Goal: Find specific page/section: Find specific page/section

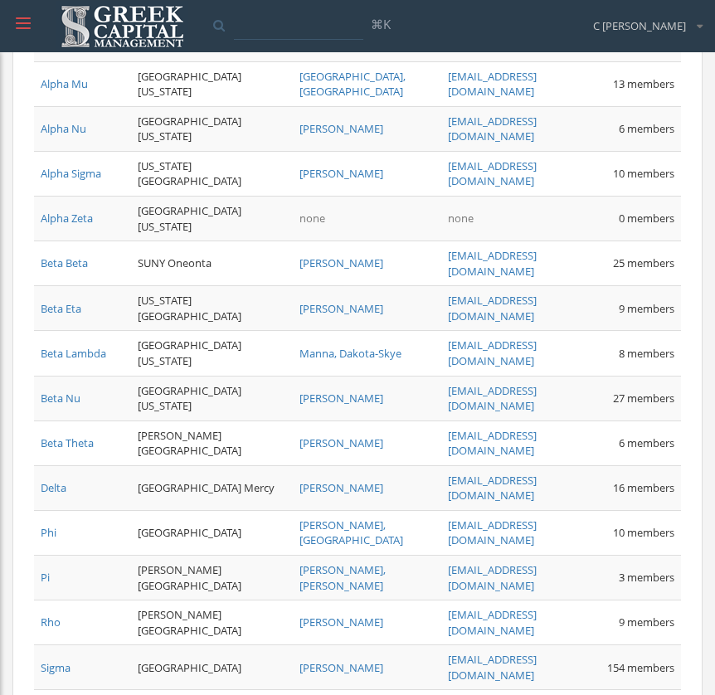
scroll to position [263, 0]
click at [30, 19] on div at bounding box center [23, 23] width 15 height 15
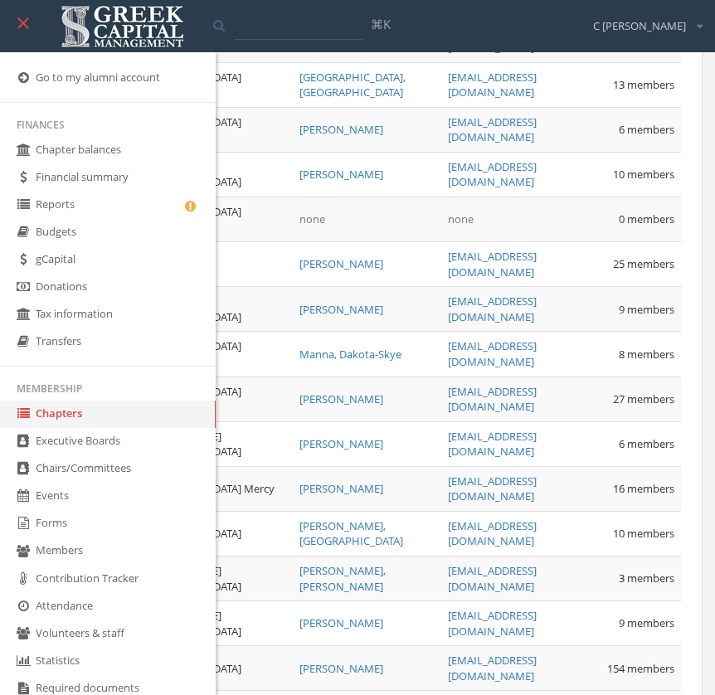
click at [128, 207] on link "Reports" at bounding box center [108, 205] width 216 height 27
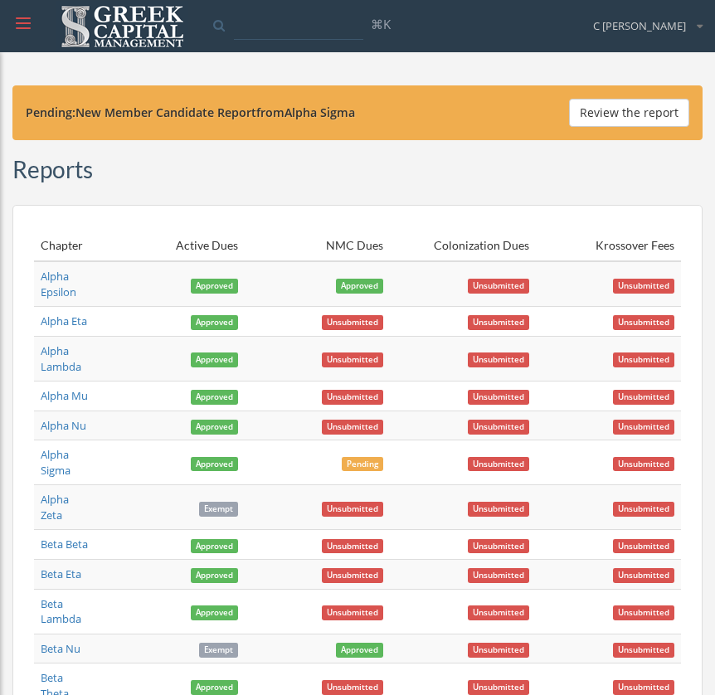
click at [23, 36] on div at bounding box center [23, 23] width 45 height 45
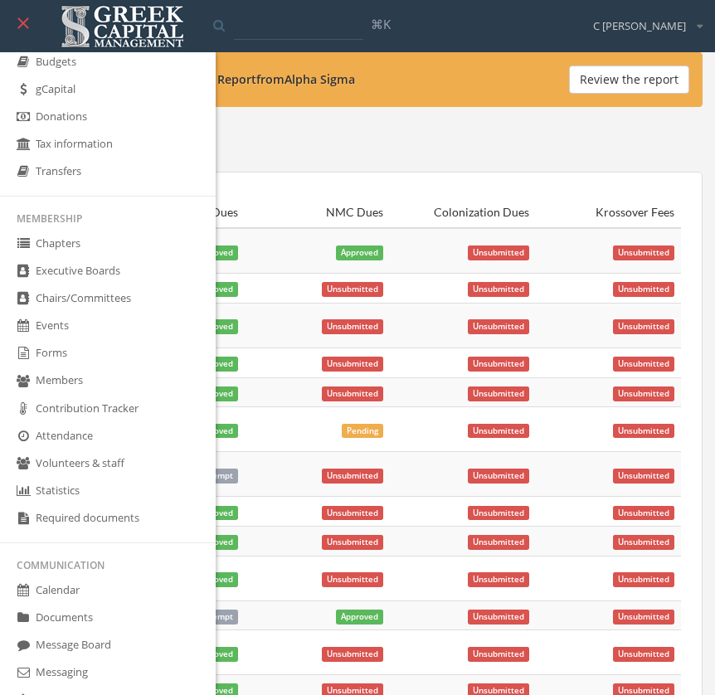
scroll to position [96, 0]
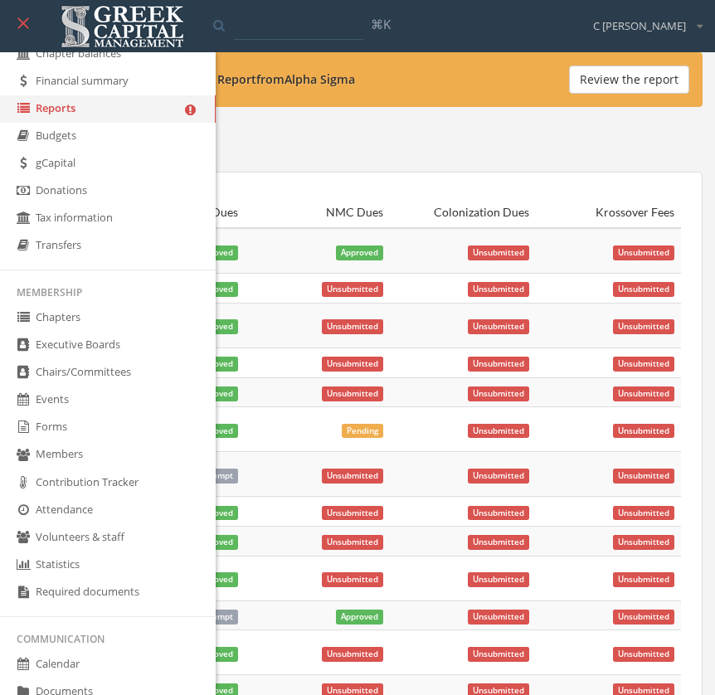
click at [74, 330] on link "Chapters" at bounding box center [108, 317] width 216 height 27
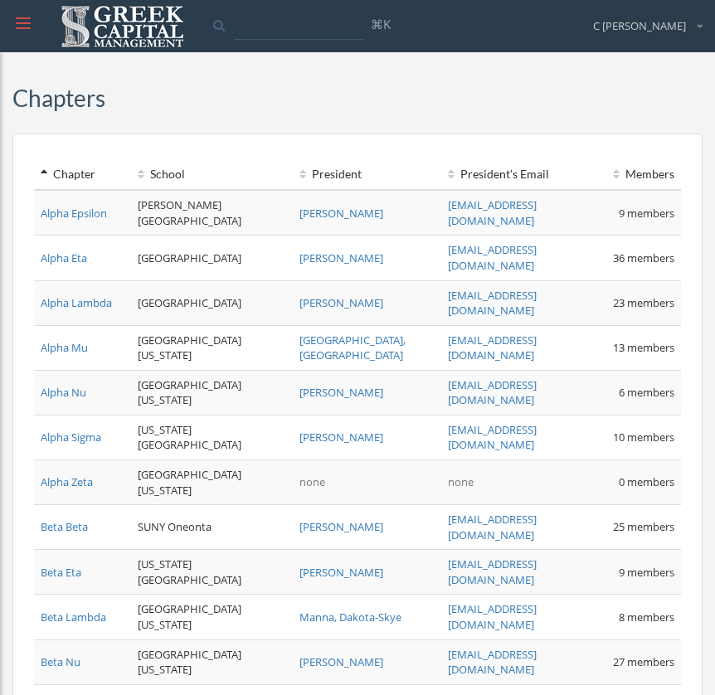
click at [19, 24] on div at bounding box center [23, 23] width 15 height 15
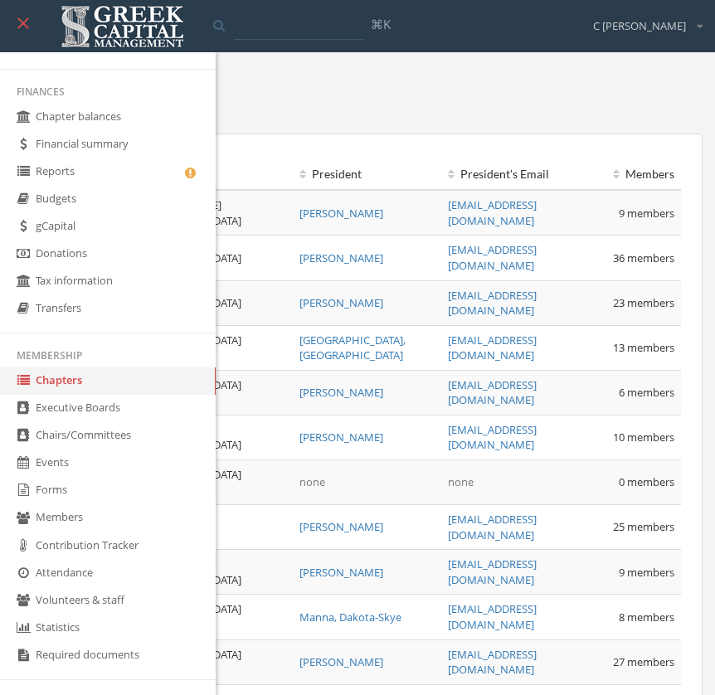
scroll to position [36, 0]
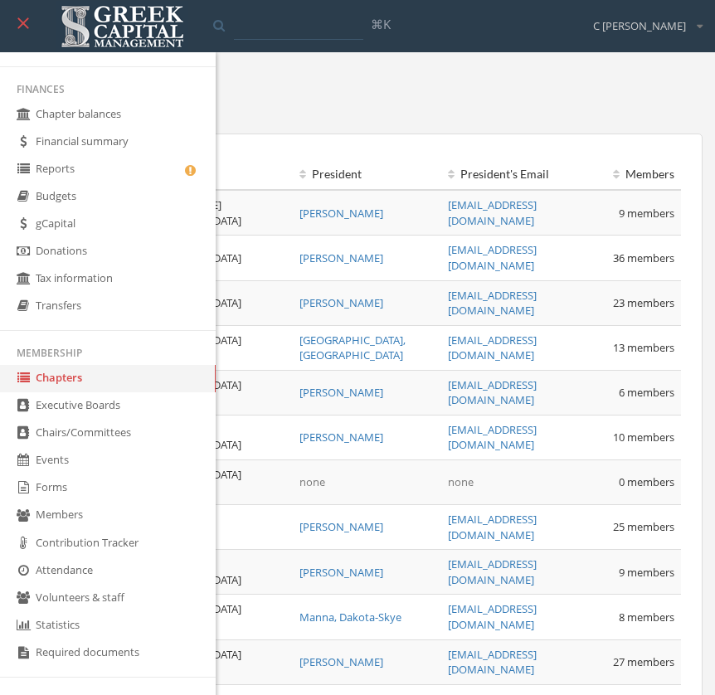
click at [128, 528] on link "Members" at bounding box center [108, 515] width 216 height 27
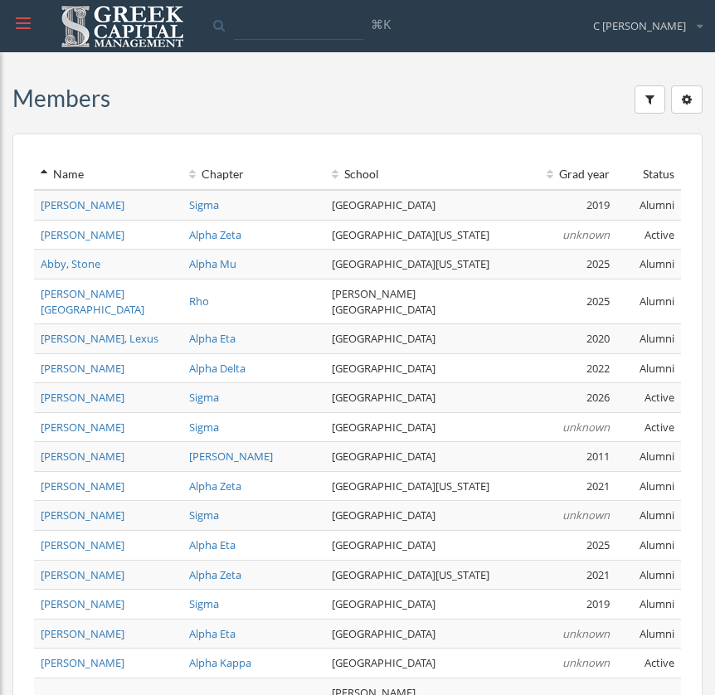
click at [22, 29] on div at bounding box center [23, 23] width 15 height 15
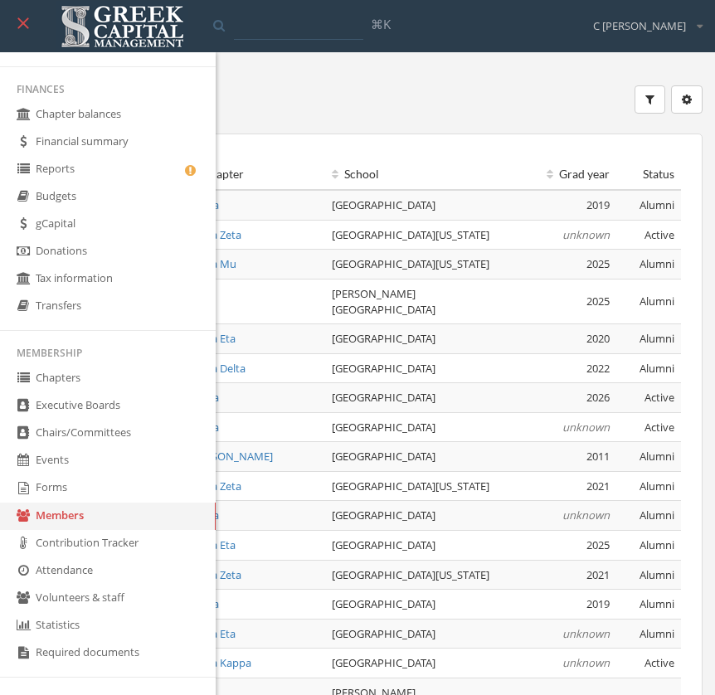
click at [97, 392] on link "Chapters" at bounding box center [108, 378] width 216 height 27
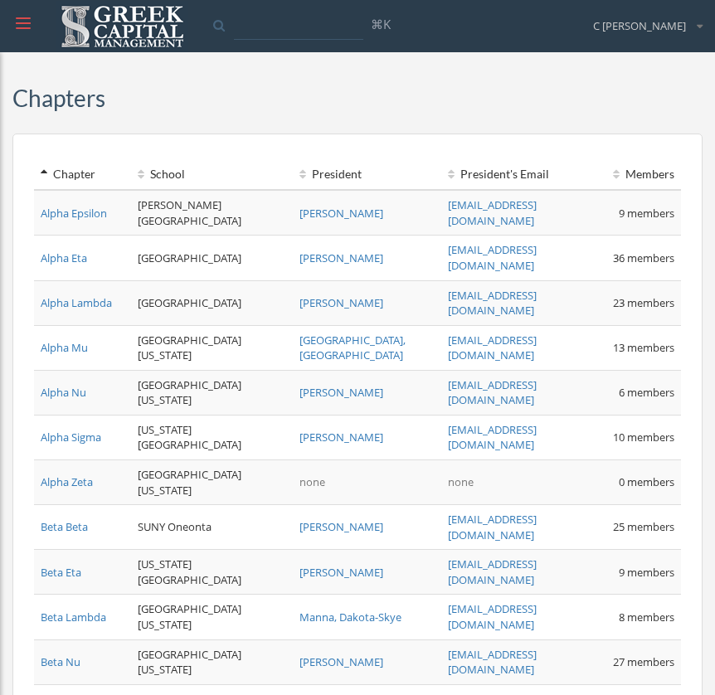
click at [55, 203] on td "Alpha Epsilon" at bounding box center [82, 213] width 97 height 46
click at [58, 212] on link "Alpha Epsilon" at bounding box center [74, 213] width 66 height 15
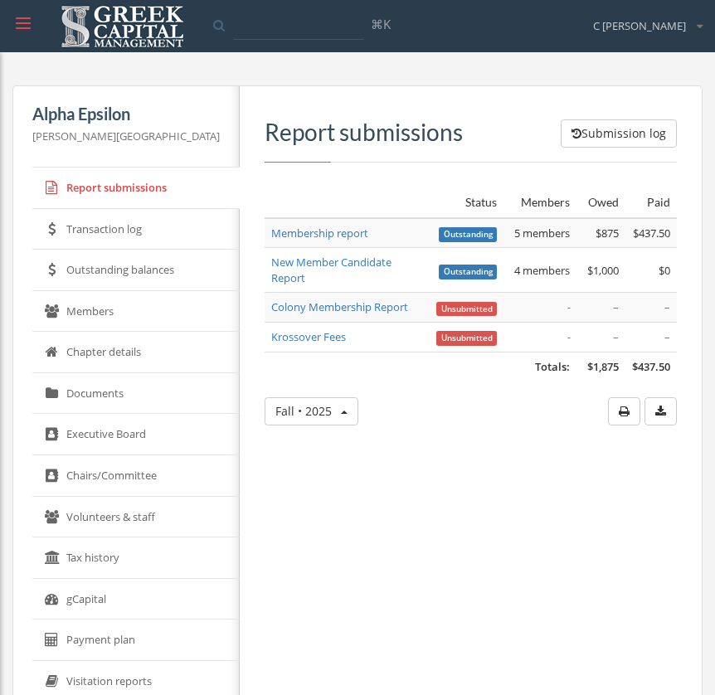
click at [80, 313] on link "Members" at bounding box center [135, 311] width 207 height 41
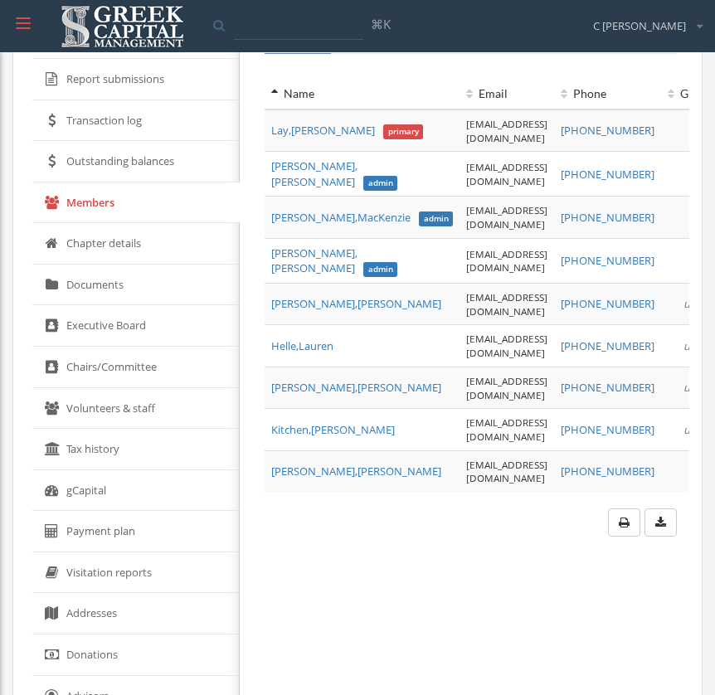
scroll to position [114, 0]
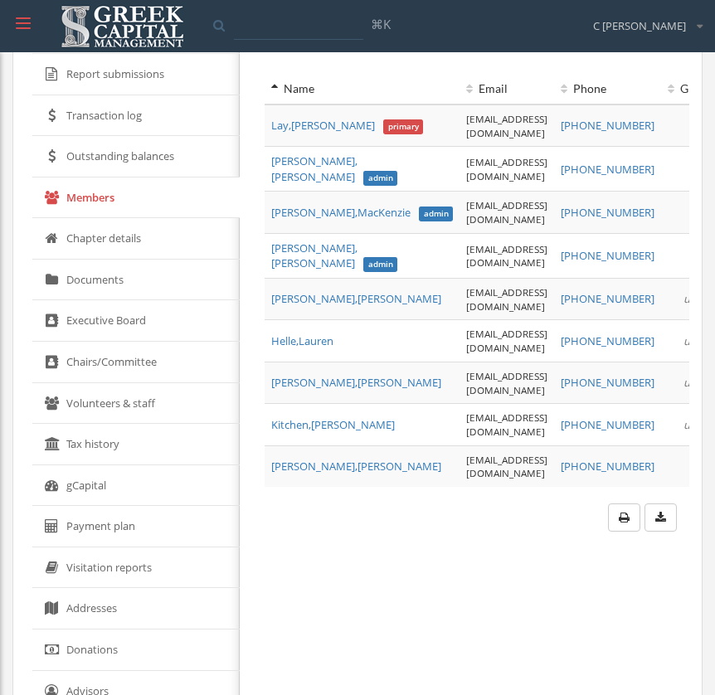
click at [33, 23] on div at bounding box center [23, 23] width 45 height 45
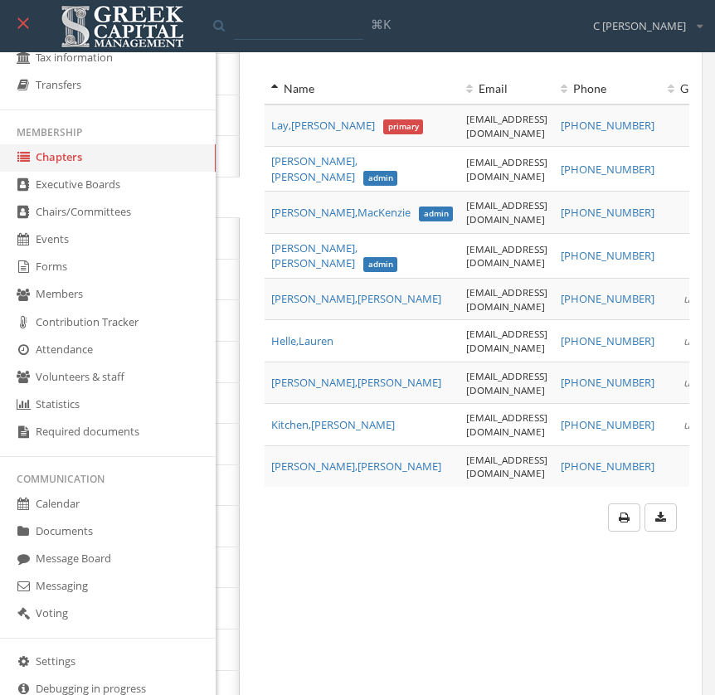
scroll to position [257, 0]
click at [73, 363] on link "Attendance" at bounding box center [108, 349] width 216 height 27
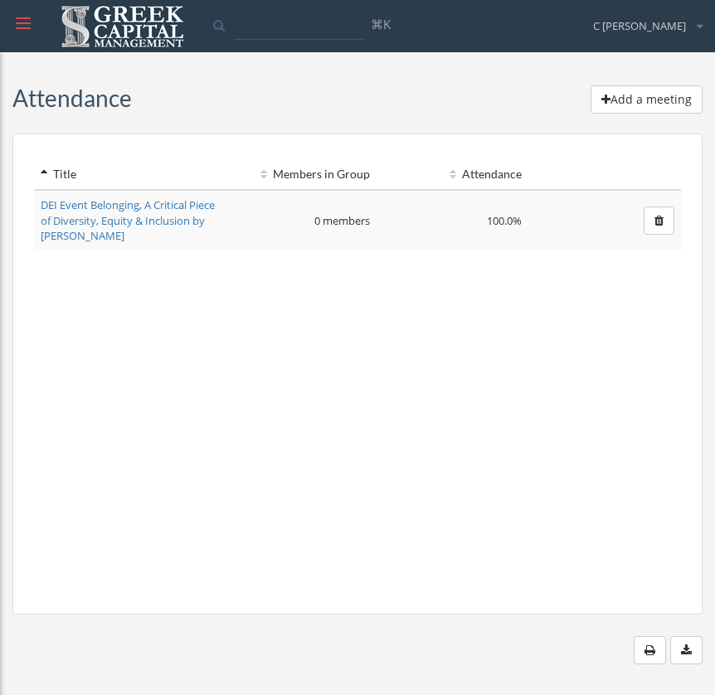
click at [25, 31] on div at bounding box center [23, 23] width 45 height 45
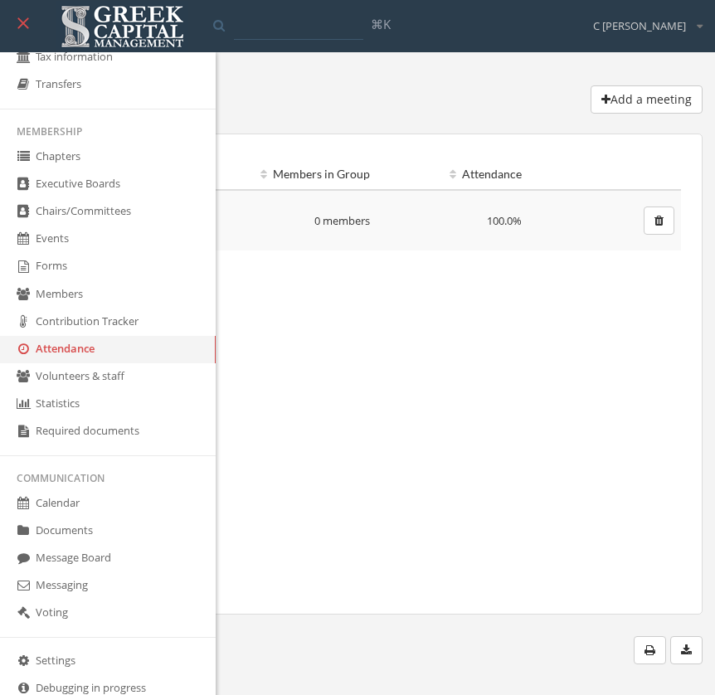
click at [70, 167] on link "Chapters" at bounding box center [108, 156] width 216 height 27
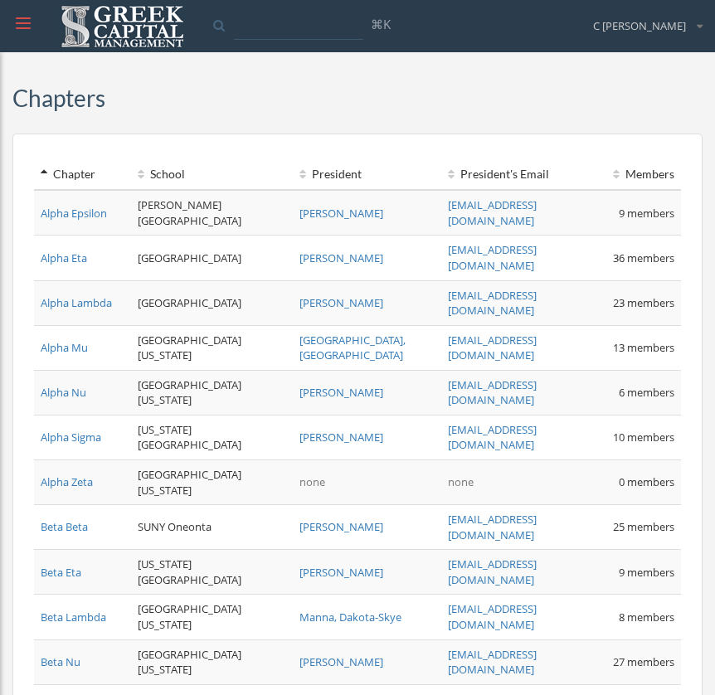
click at [83, 209] on link "Alpha Epsilon" at bounding box center [74, 213] width 66 height 15
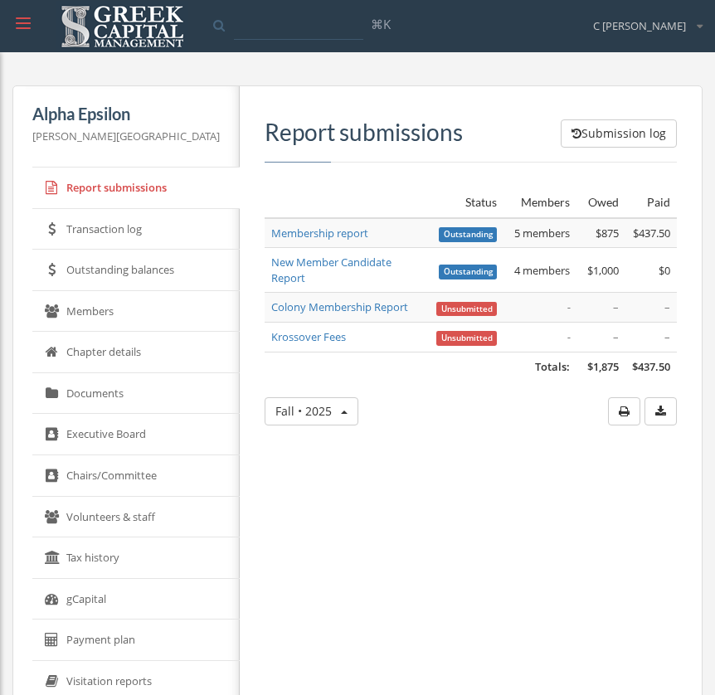
click at [120, 291] on link "Members" at bounding box center [135, 311] width 207 height 41
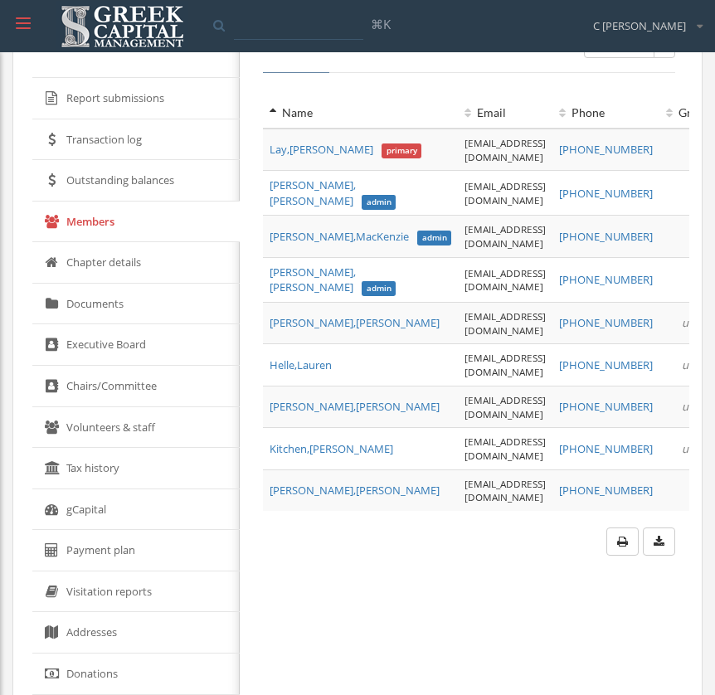
scroll to position [90, 0]
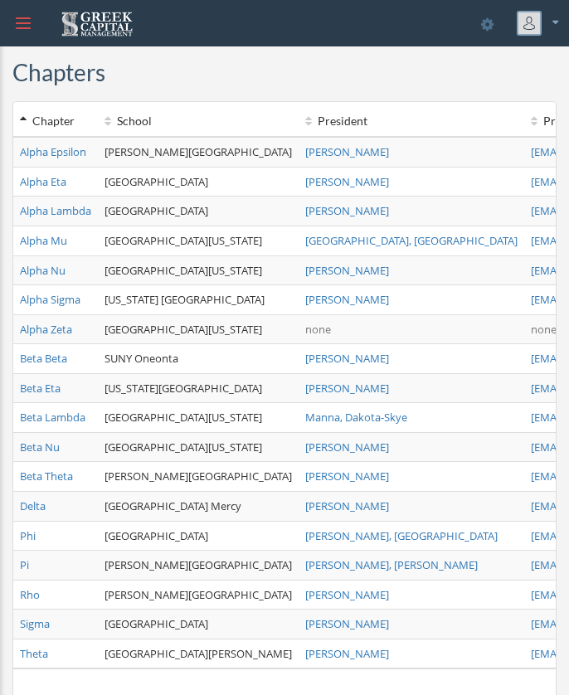
click at [34, 32] on div at bounding box center [23, 23] width 45 height 45
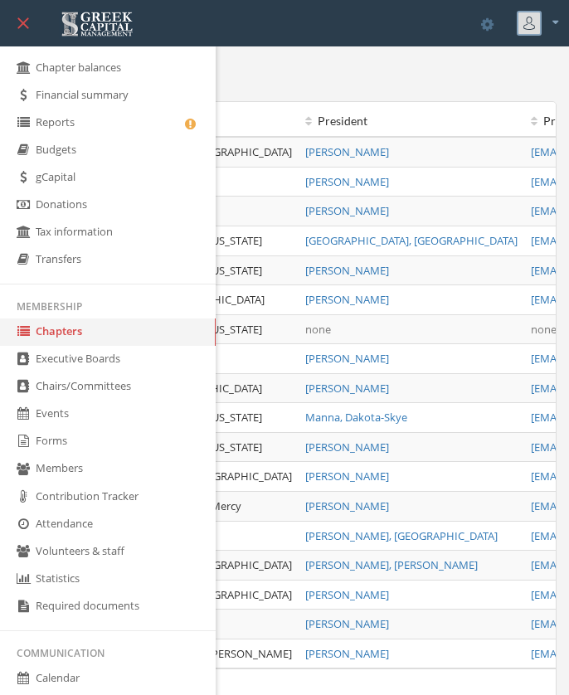
scroll to position [80, 0]
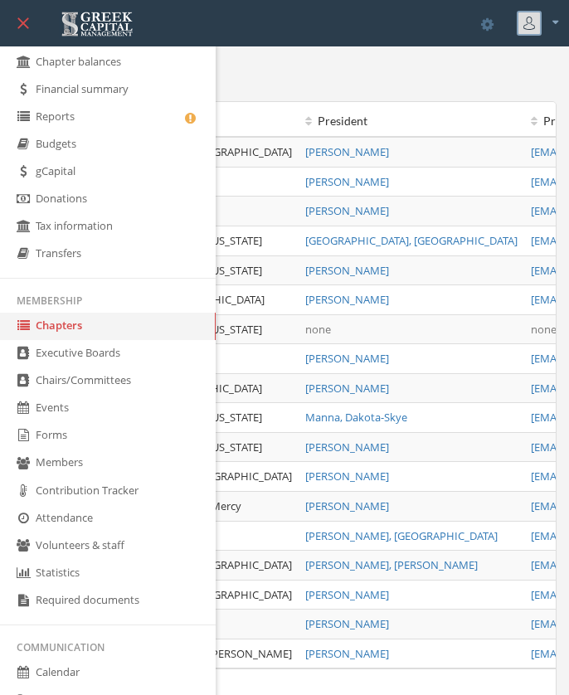
click at [110, 448] on link "Forms" at bounding box center [108, 435] width 216 height 27
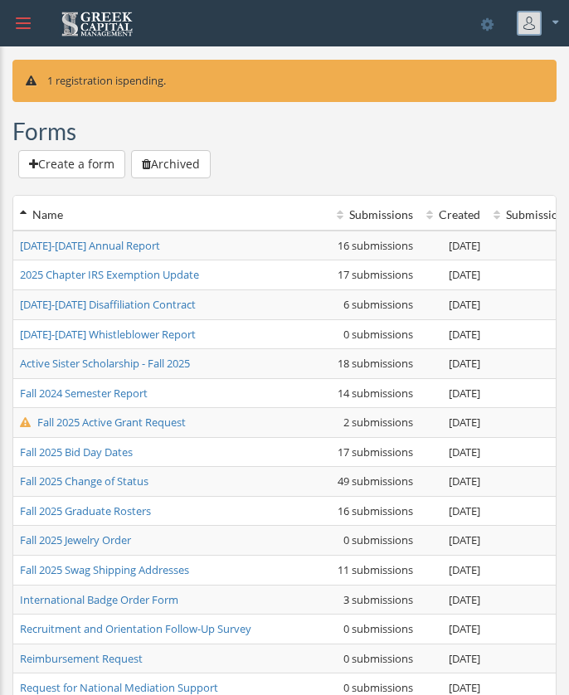
click at [23, 1] on div at bounding box center [23, 23] width 45 height 45
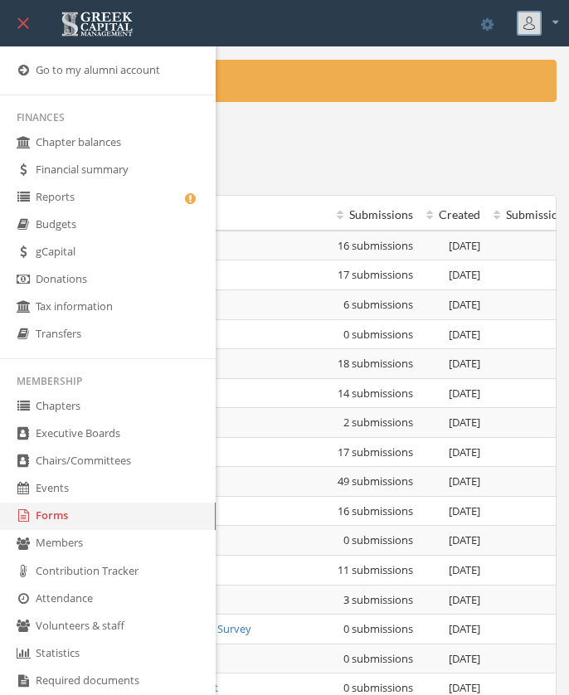
click at [90, 393] on li "Membership" at bounding box center [108, 381] width 216 height 24
click at [91, 420] on link "Chapters" at bounding box center [108, 406] width 216 height 27
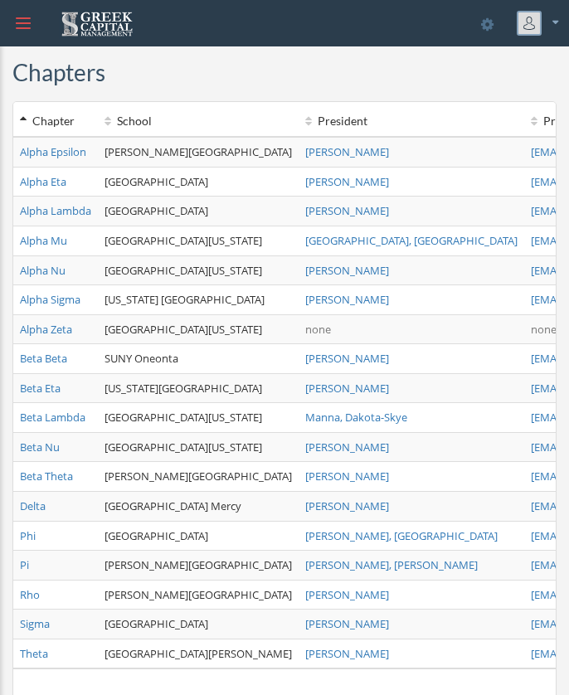
click at [51, 140] on td "Alpha Epsilon" at bounding box center [55, 152] width 85 height 30
click at [53, 155] on link "Alpha Epsilon" at bounding box center [53, 151] width 66 height 15
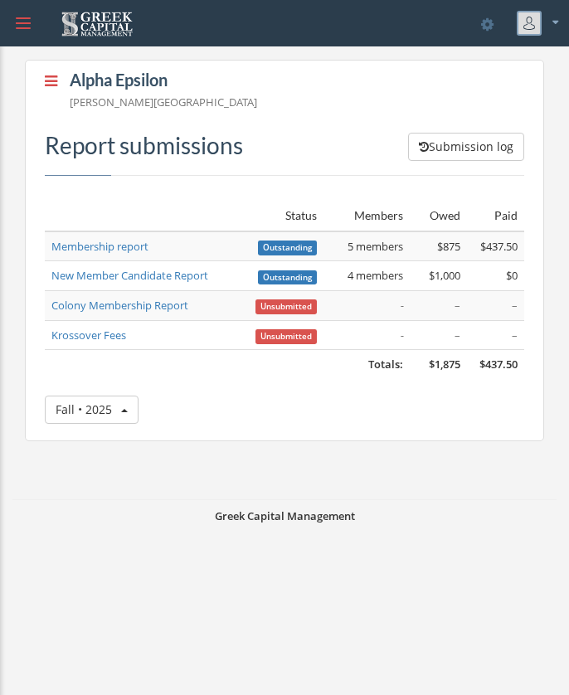
click at [47, 77] on icon at bounding box center [51, 81] width 12 height 15
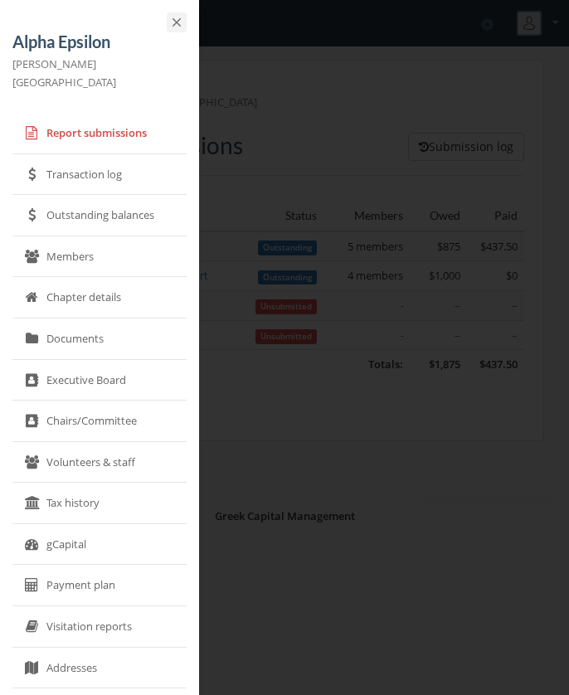
click at [112, 318] on link "Documents" at bounding box center [99, 338] width 174 height 41
